Goal: Communication & Community: Connect with others

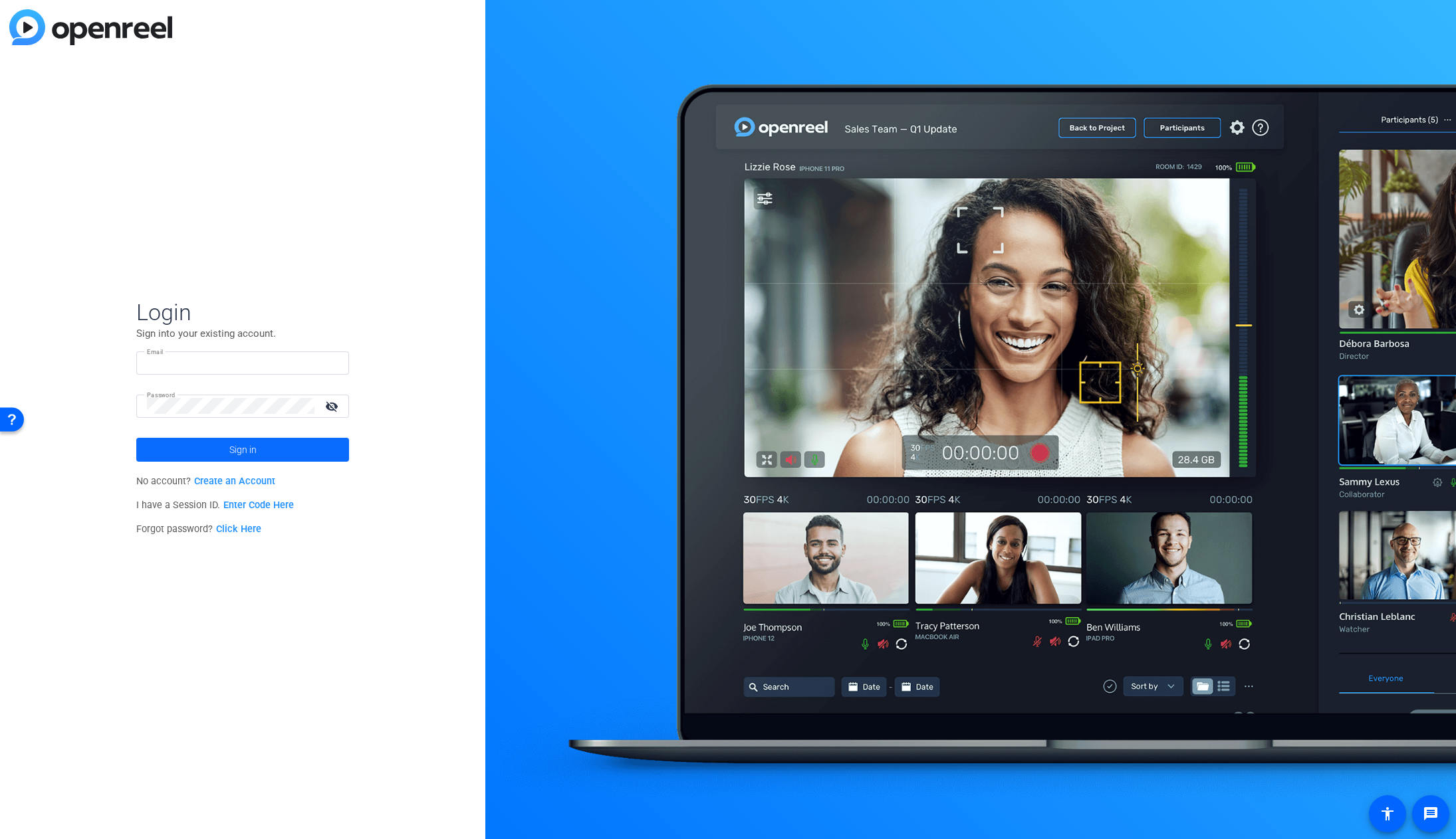
type input "[EMAIL_ADDRESS][DOMAIN_NAME]"
click at [262, 446] on span at bounding box center [243, 449] width 213 height 32
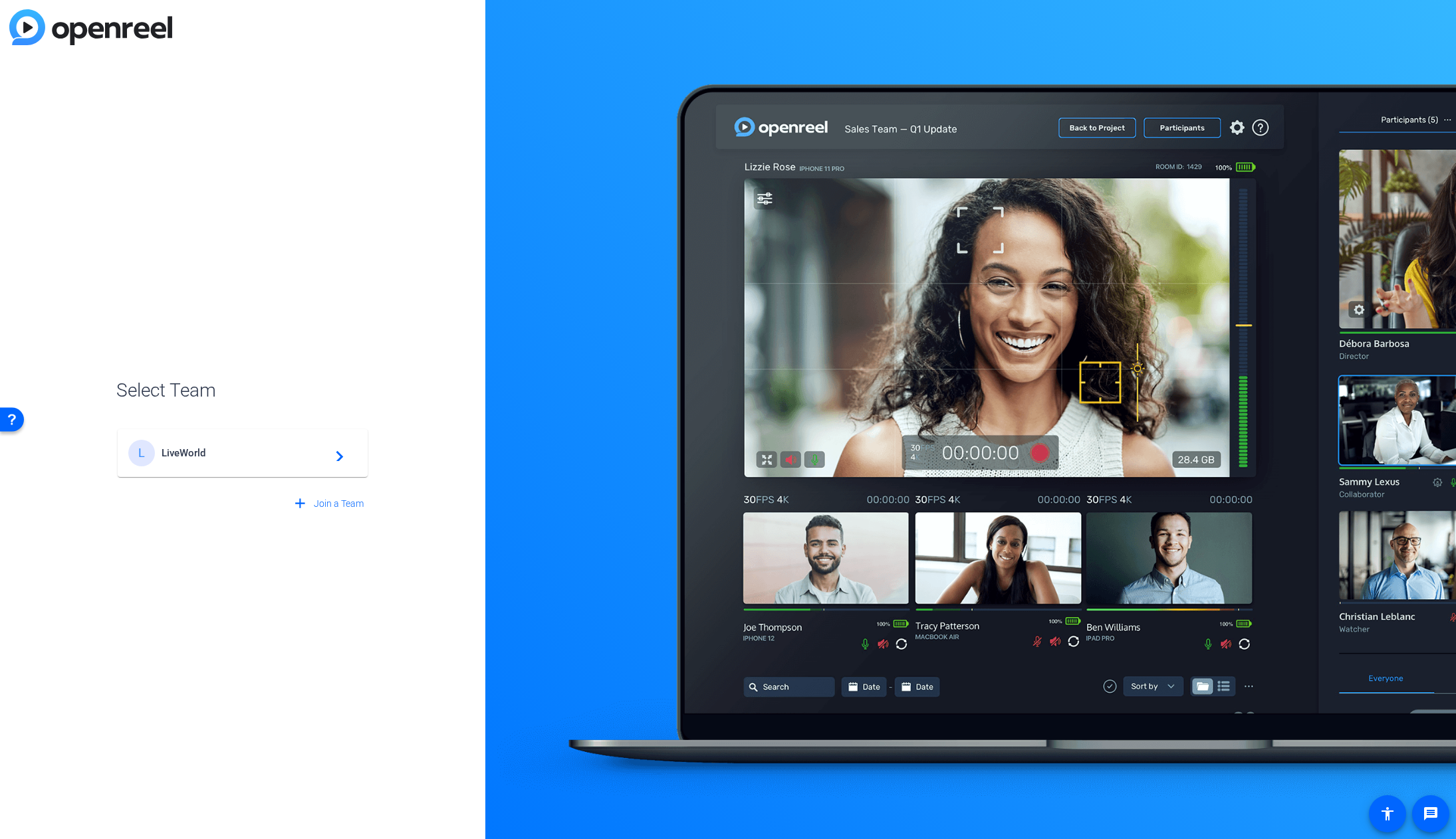
click at [214, 452] on span "LiveWorld" at bounding box center [244, 453] width 166 height 12
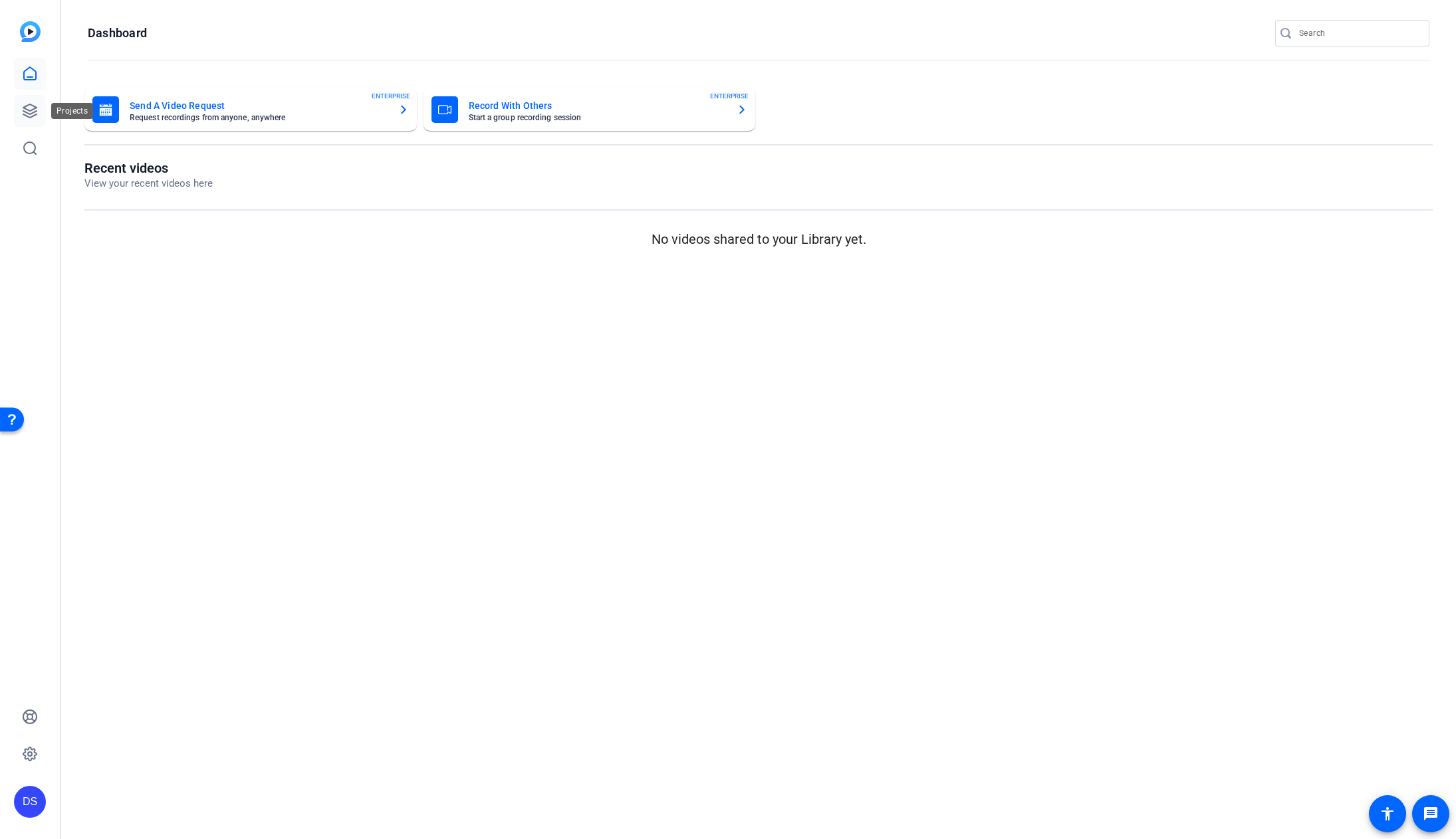
click at [34, 110] on icon at bounding box center [30, 111] width 16 height 16
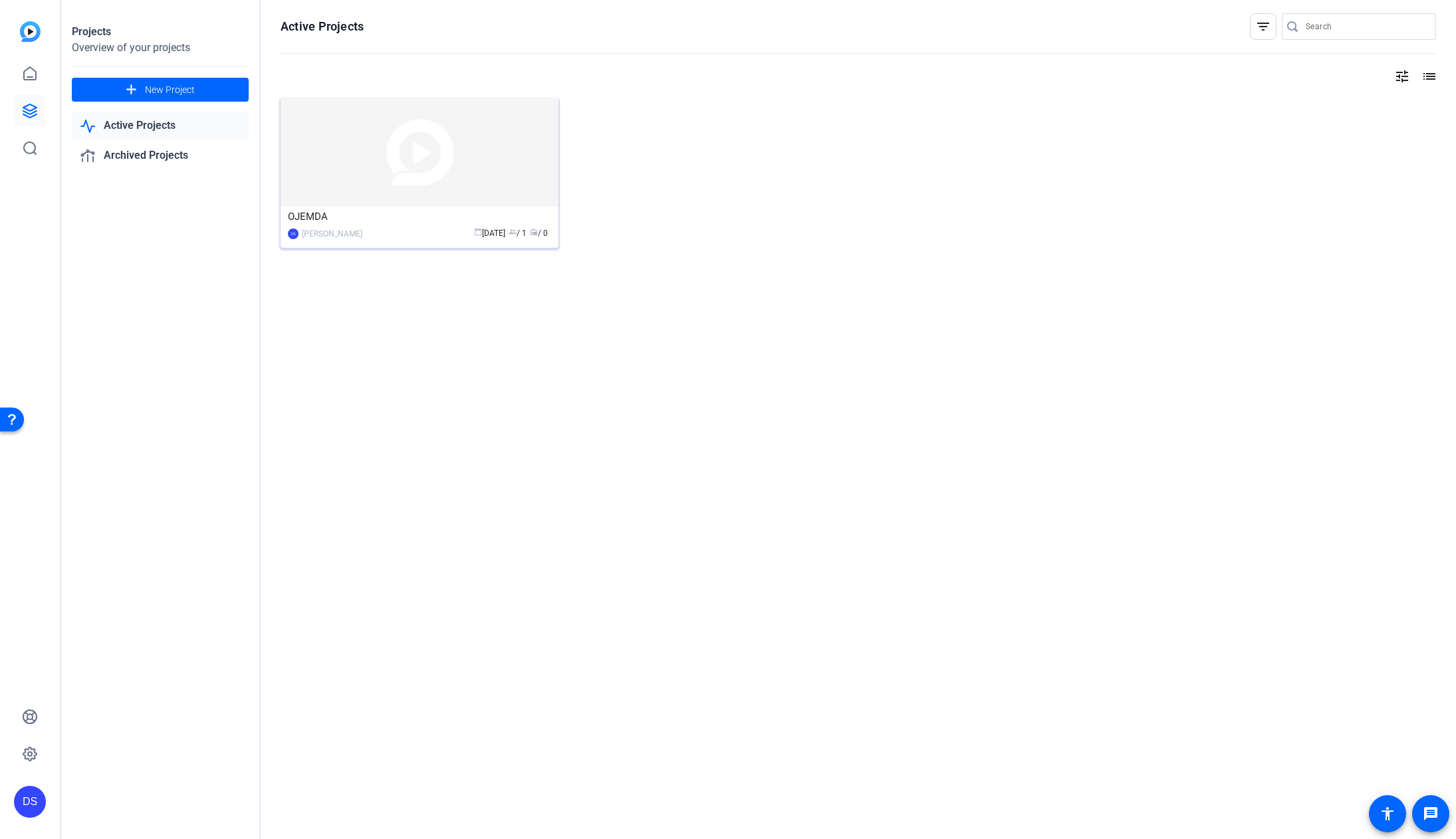
click at [495, 171] on img at bounding box center [420, 153] width 278 height 109
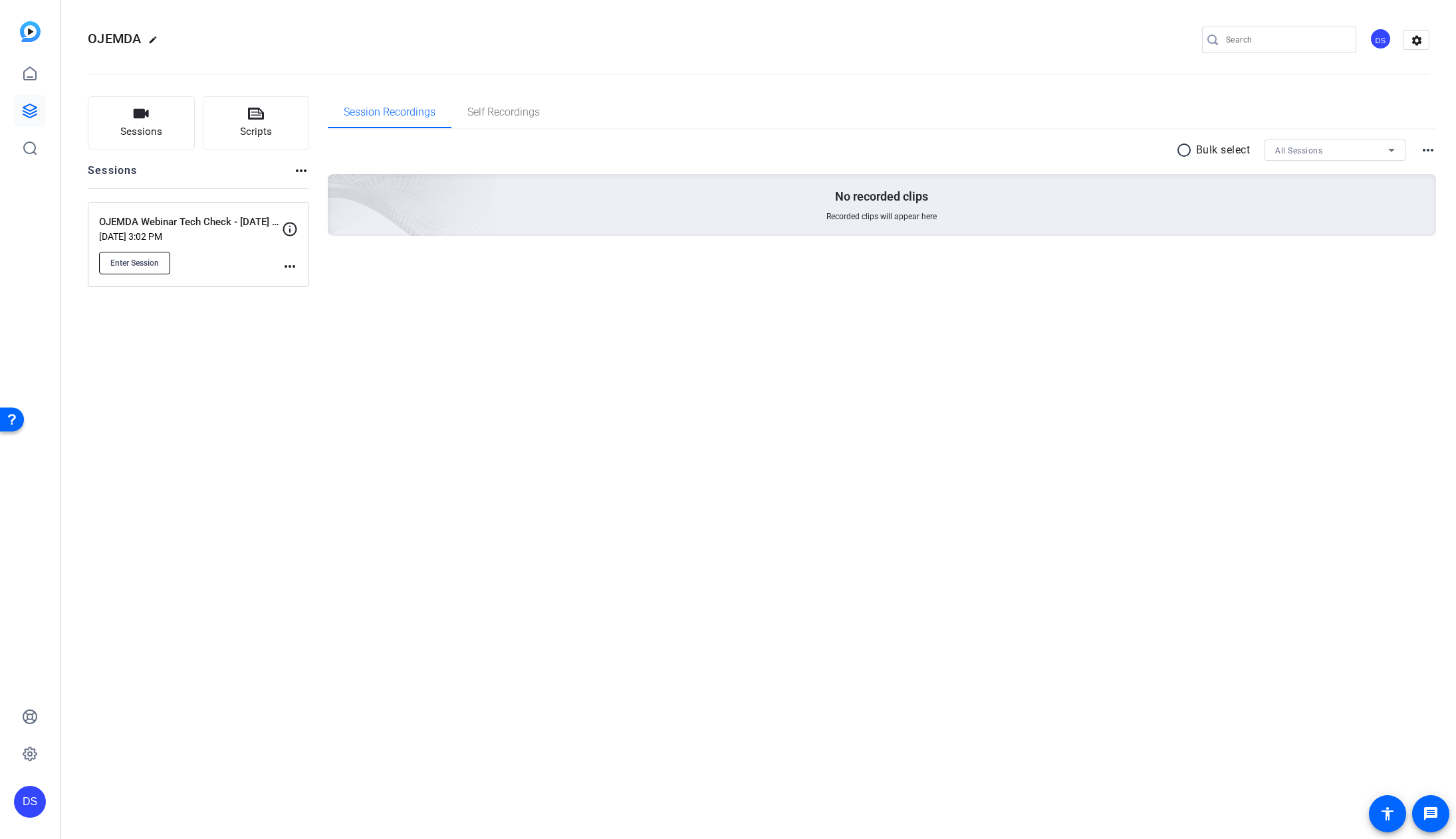
click at [159, 259] on span "Enter Session" at bounding box center [134, 263] width 48 height 11
click at [473, 618] on div "OJEMDA edit DS settings Sessions Scripts Sessions more_horiz OJEMDA Webinar Tec…" at bounding box center [758, 420] width 1395 height 839
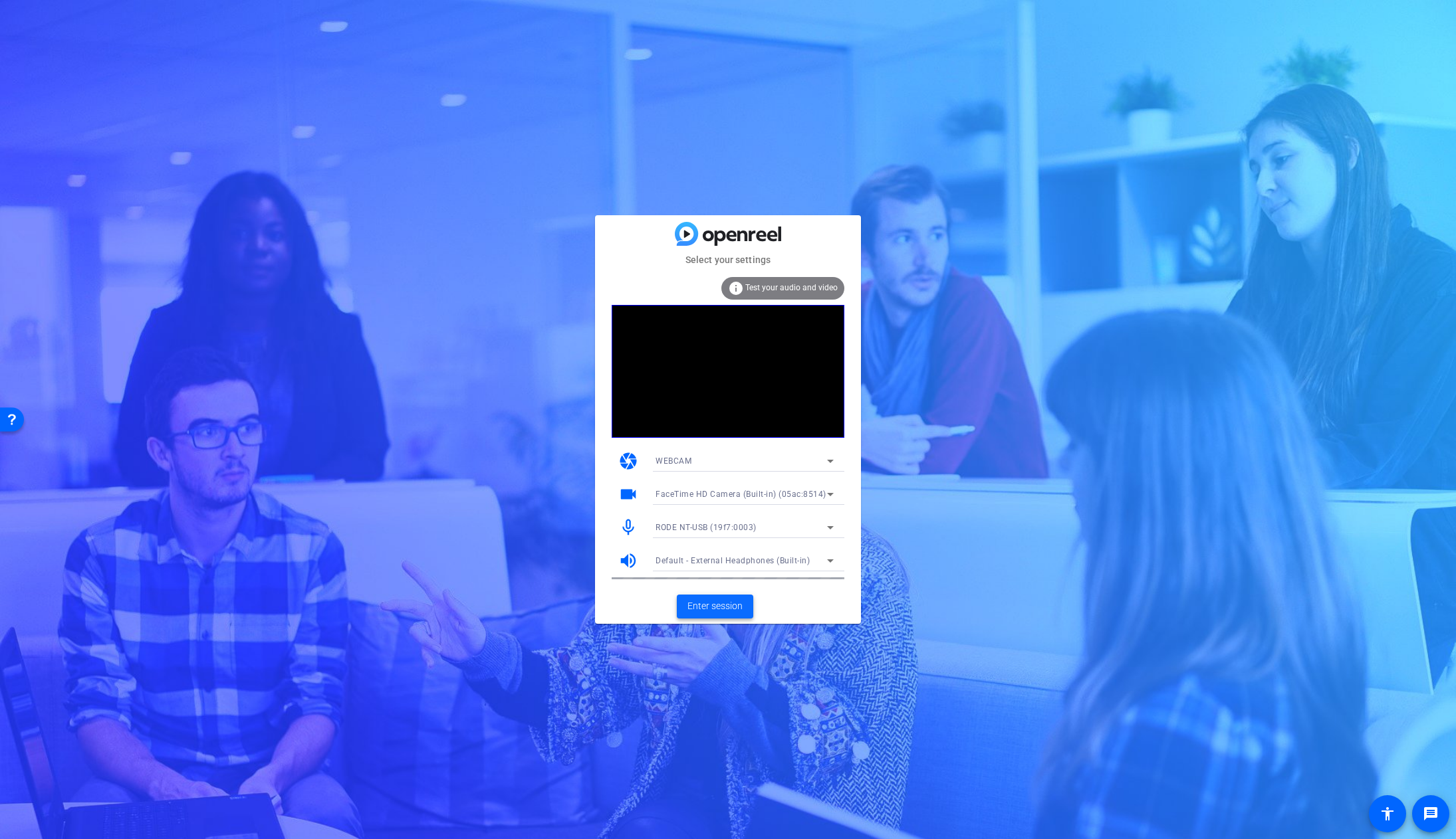
click at [711, 606] on span "Enter session" at bounding box center [715, 606] width 55 height 14
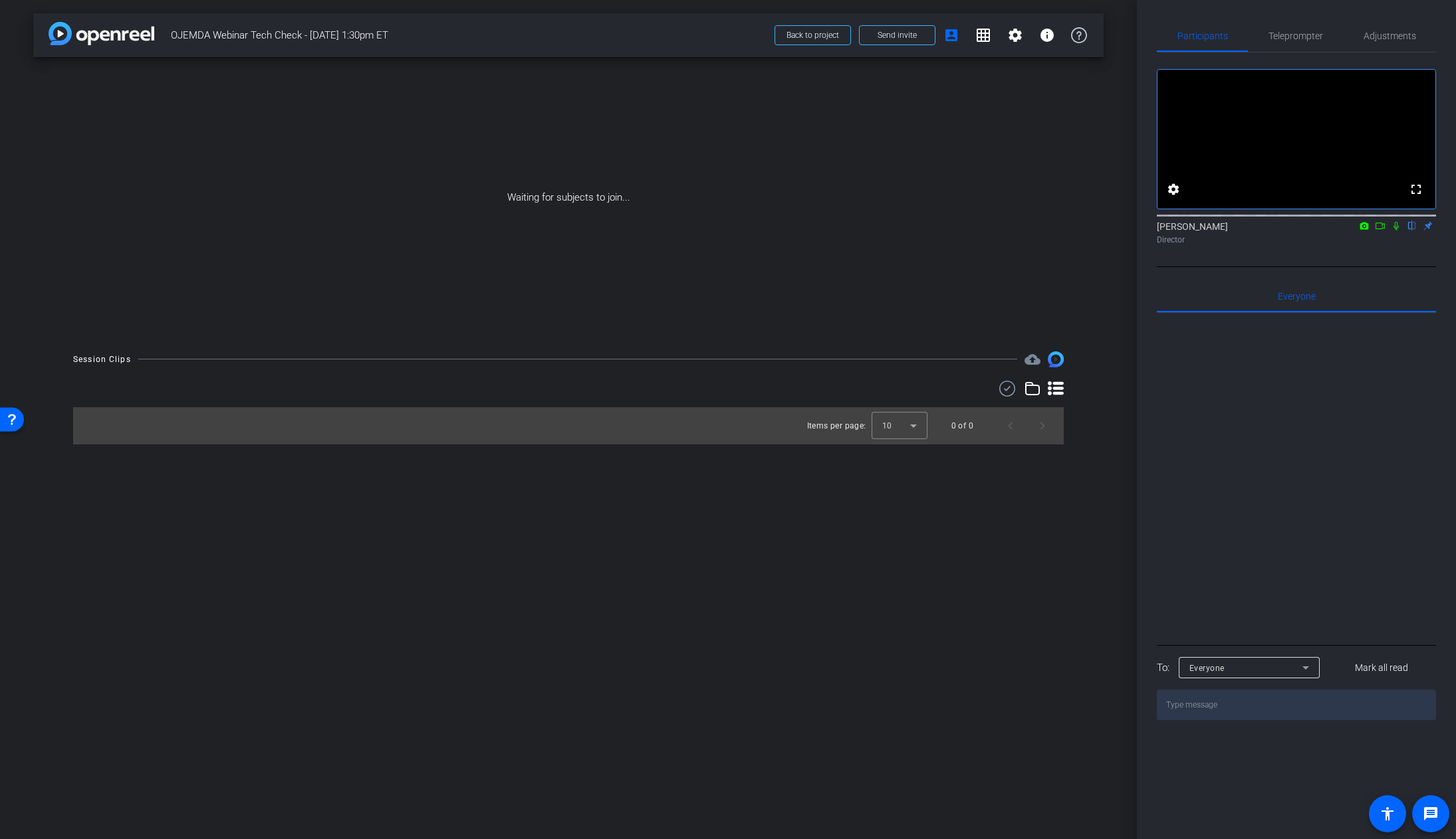
click at [1381, 231] on icon at bounding box center [1381, 226] width 11 height 9
click at [1413, 231] on icon at bounding box center [1412, 226] width 5 height 9
click at [902, 38] on span "Send invite" at bounding box center [896, 35] width 39 height 11
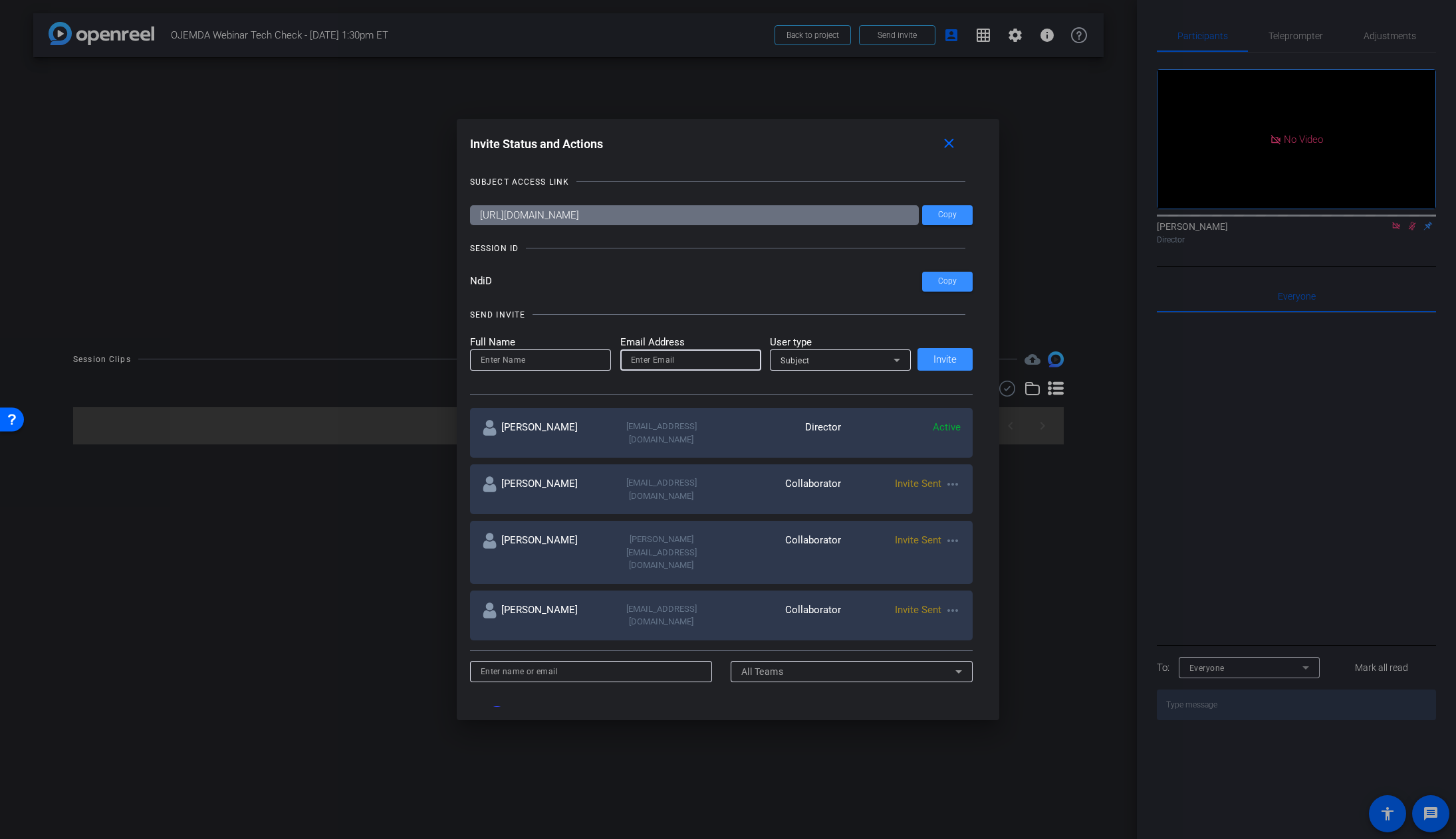
click at [694, 359] on input "email" at bounding box center [691, 360] width 120 height 16
paste input "jon.foulds@ipghealth.com"
type input "jon.foulds@ipghealth.com"
click at [822, 359] on div "Subject" at bounding box center [837, 360] width 113 height 16
click at [820, 390] on span "Collaborator" at bounding box center [801, 387] width 48 height 16
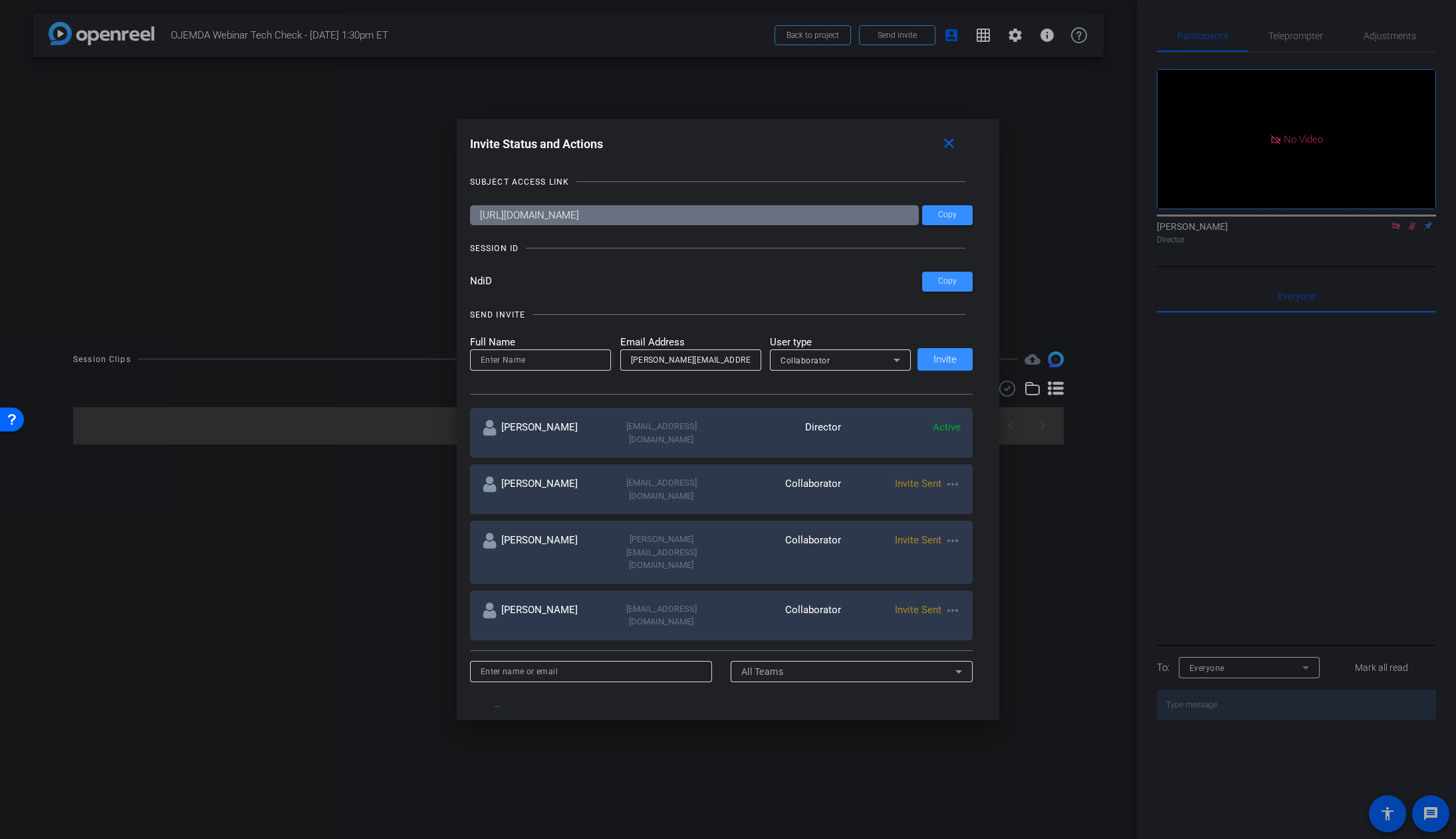
click at [768, 295] on div "SEND INVITE Full Name Email Address jon.foulds@ipghealth.com User type Collabor…" at bounding box center [722, 345] width 503 height 101
click at [740, 360] on input "jon.foulds@ipghealth.com" at bounding box center [691, 360] width 120 height 16
click at [631, 360] on input "jon.foulds@ipghealth.com" at bounding box center [691, 360] width 120 height 16
click at [550, 359] on input at bounding box center [540, 360] width 120 height 16
type input "Jon Foulds"
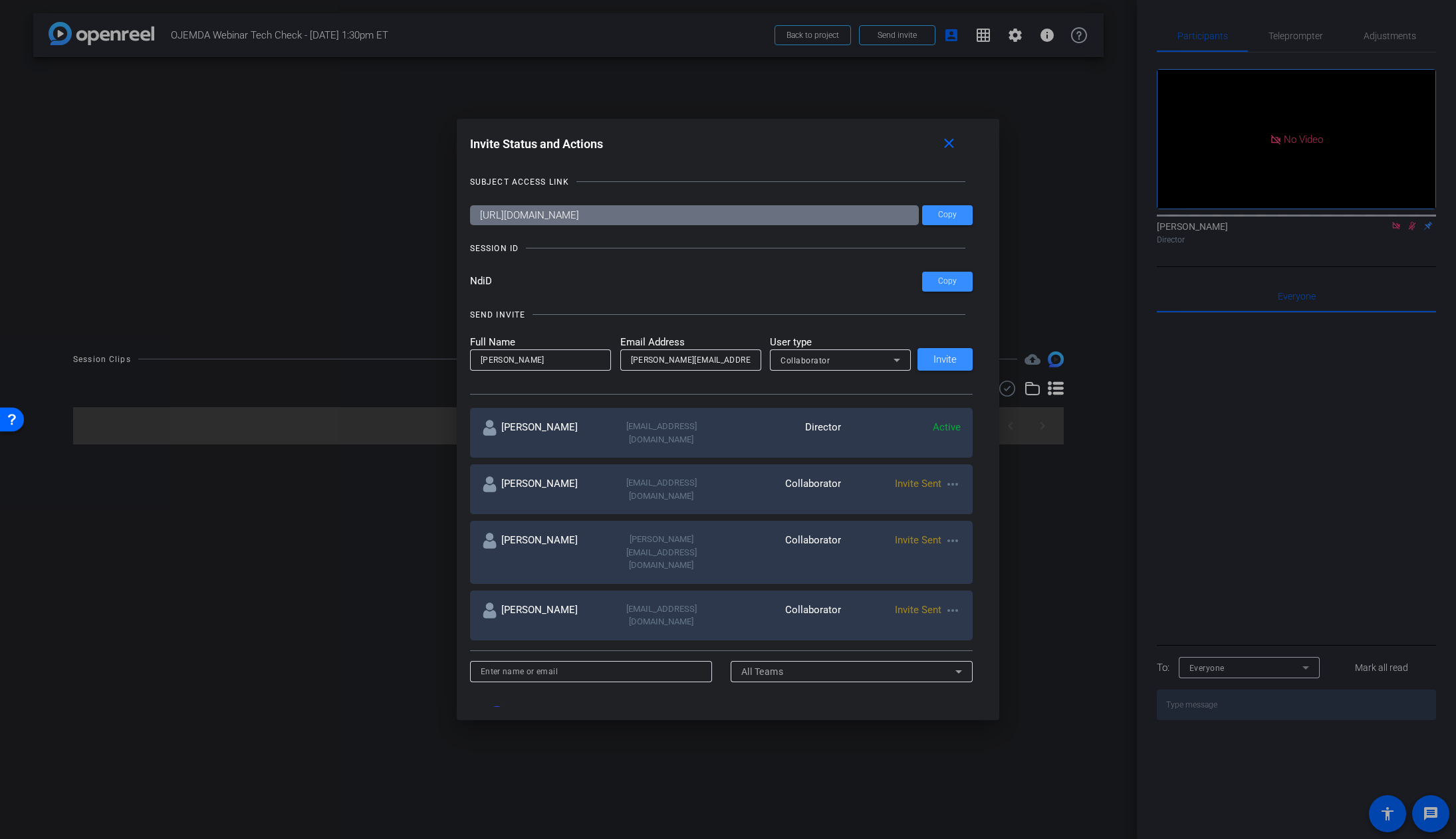
click at [638, 282] on input "NdiD" at bounding box center [697, 281] width 452 height 20
click at [654, 309] on div "SEND INVITE" at bounding box center [722, 315] width 503 height 14
click at [941, 361] on span "Invite" at bounding box center [946, 360] width 24 height 10
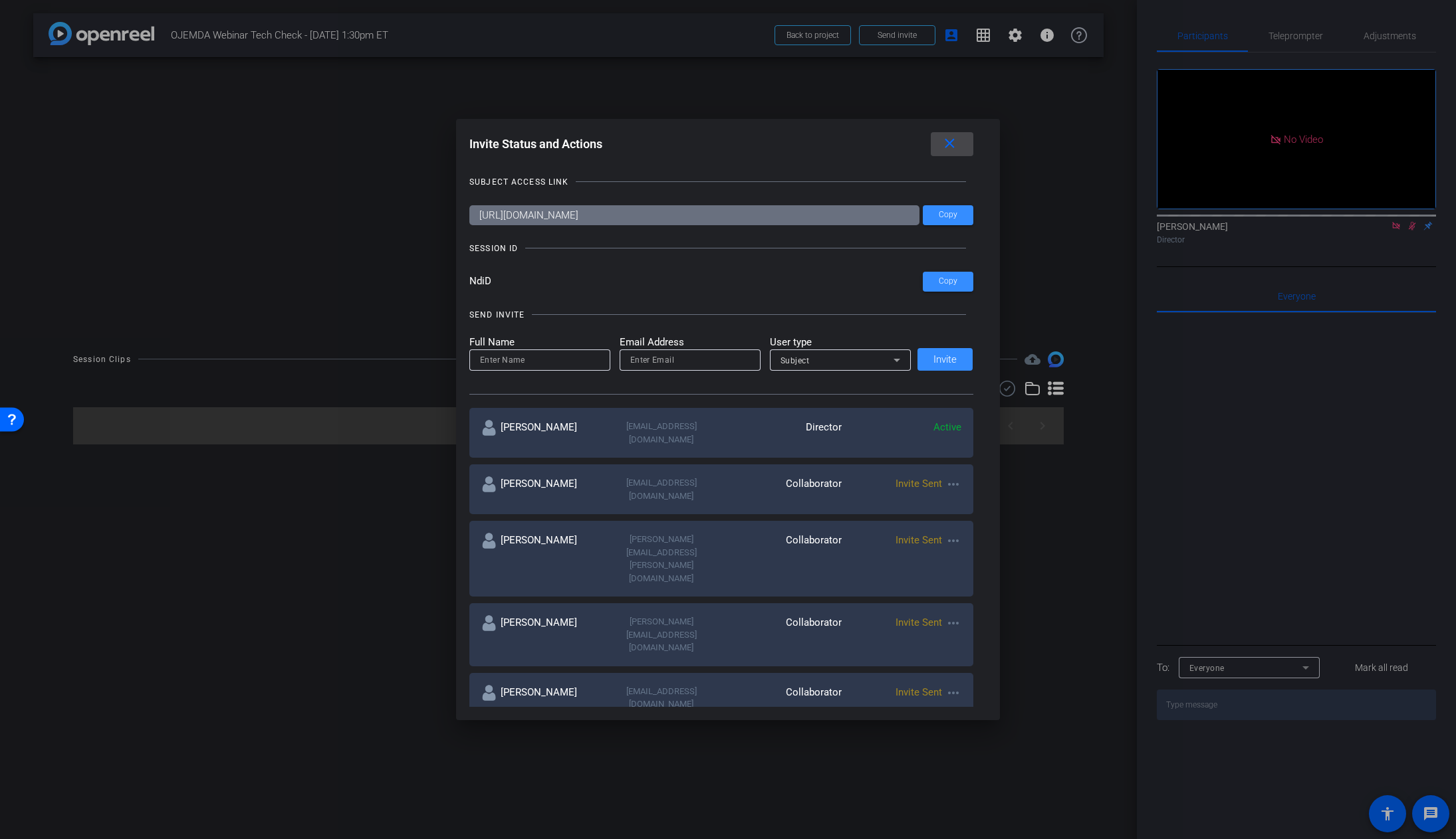
click at [958, 141] on mat-icon "close" at bounding box center [949, 143] width 16 height 16
